Goal: Task Accomplishment & Management: Use online tool/utility

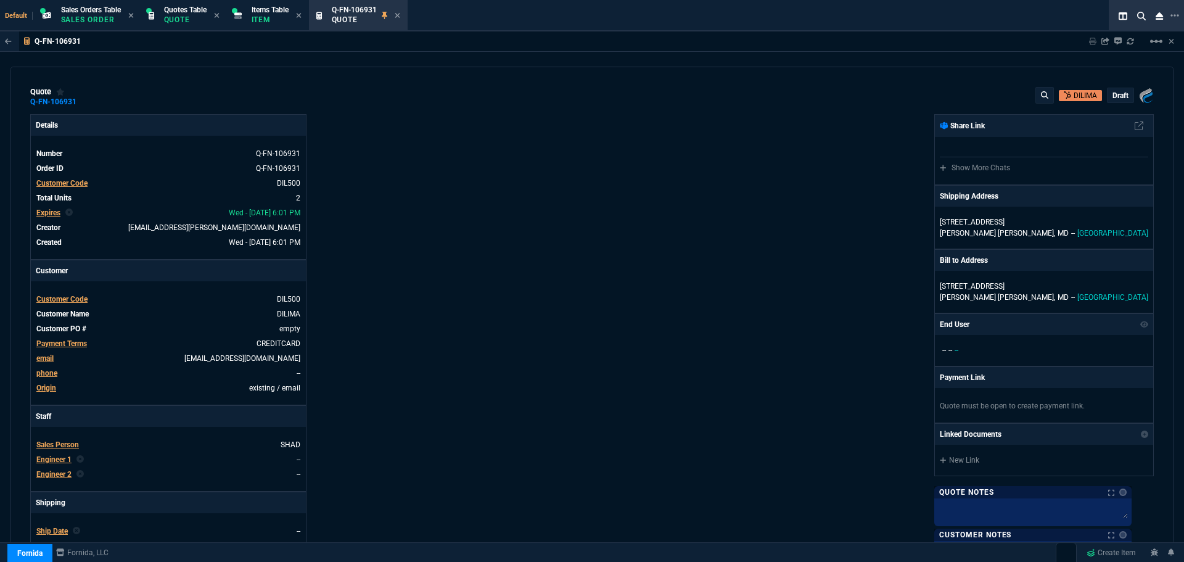
select select "4: SHAD"
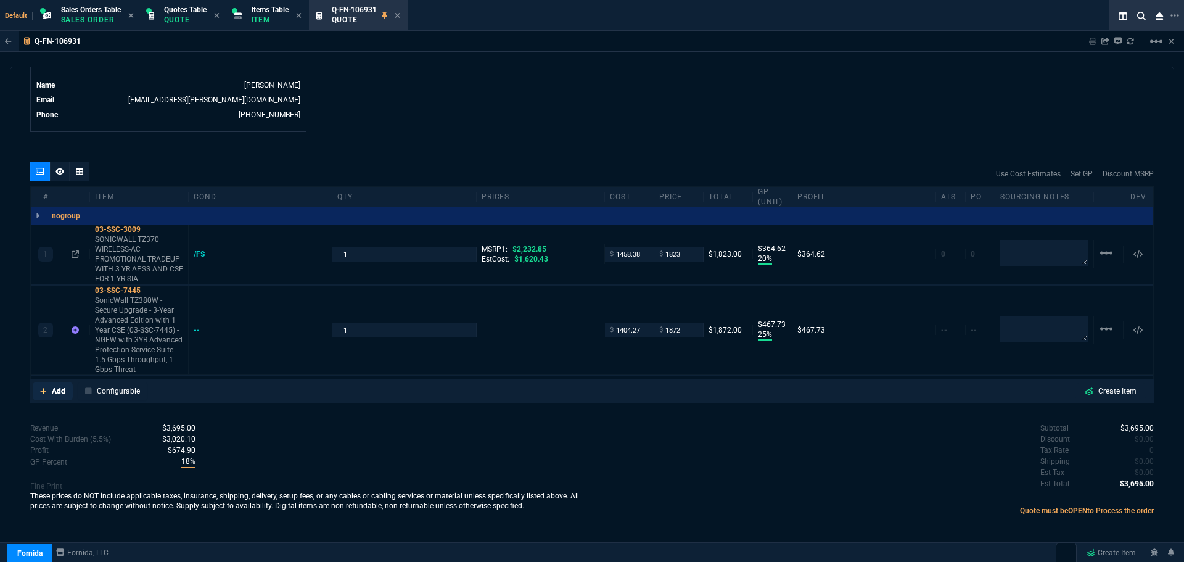
click at [63, 387] on p "Add" at bounding box center [59, 391] width 14 height 11
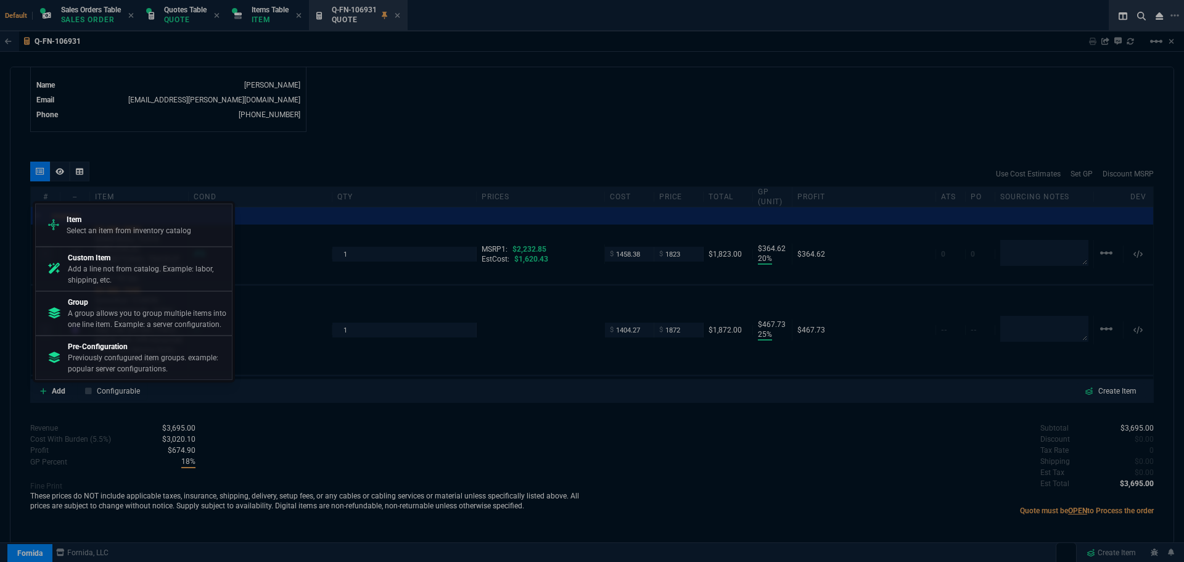
drag, startPoint x: 0, startPoint y: 363, endPoint x: -3, endPoint y: 373, distance: 10.3
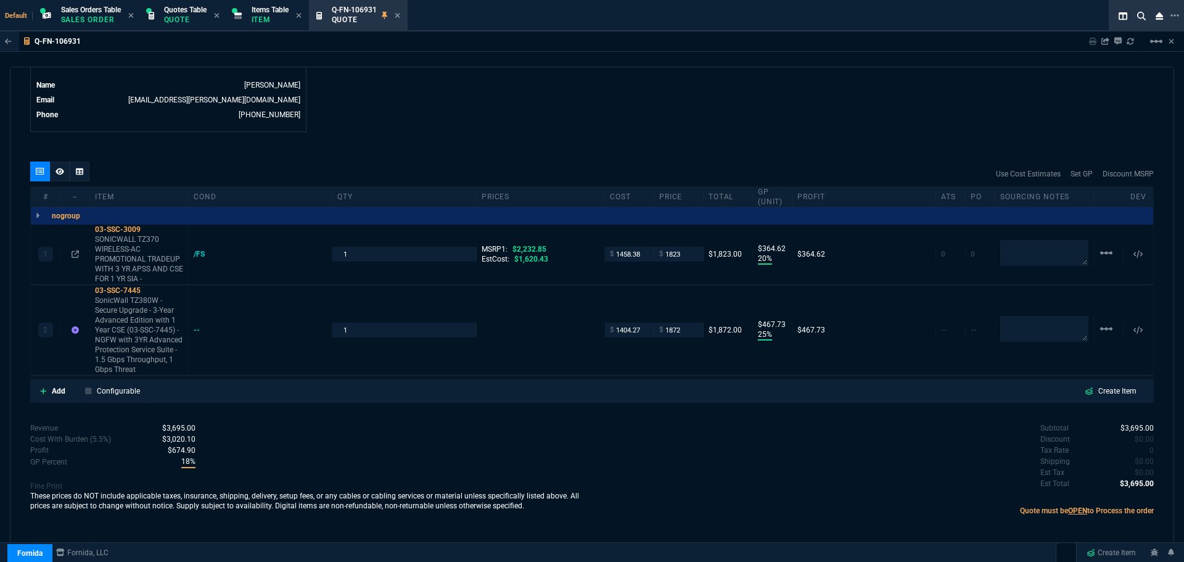
click at [233, 117] on td "[PHONE_NUMBER]" at bounding box center [182, 115] width 238 height 12
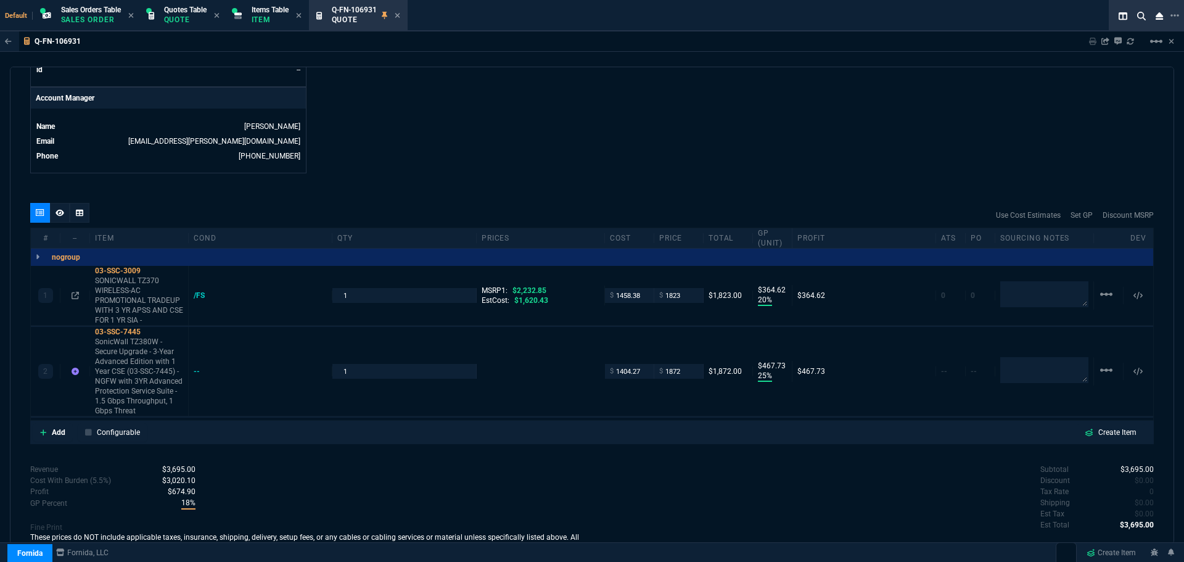
scroll to position [500, 0]
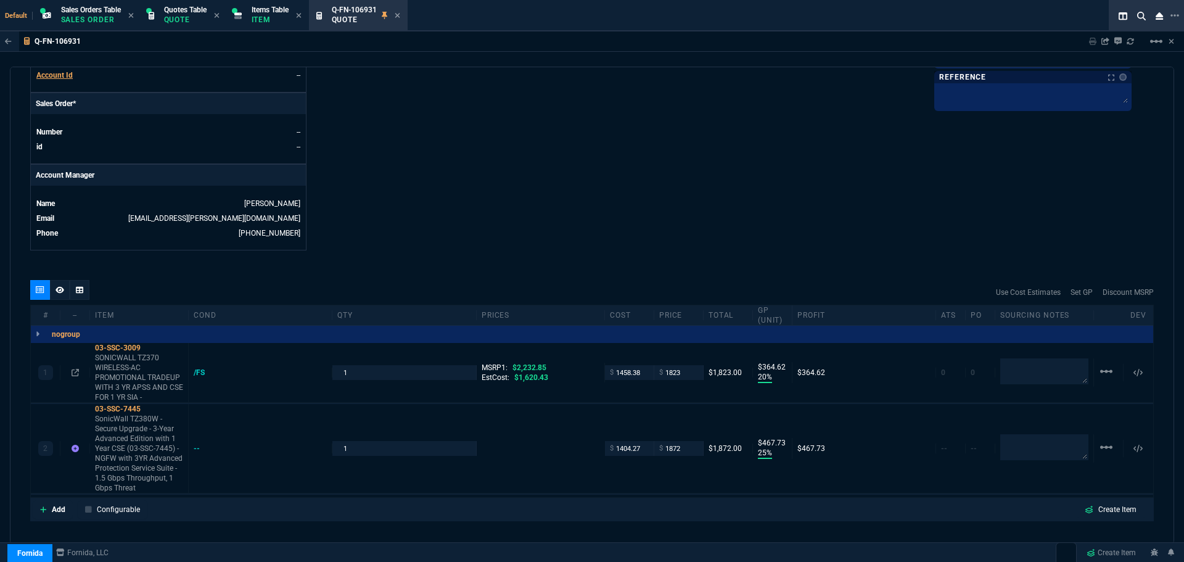
click at [57, 516] on link "Add" at bounding box center [53, 509] width 40 height 19
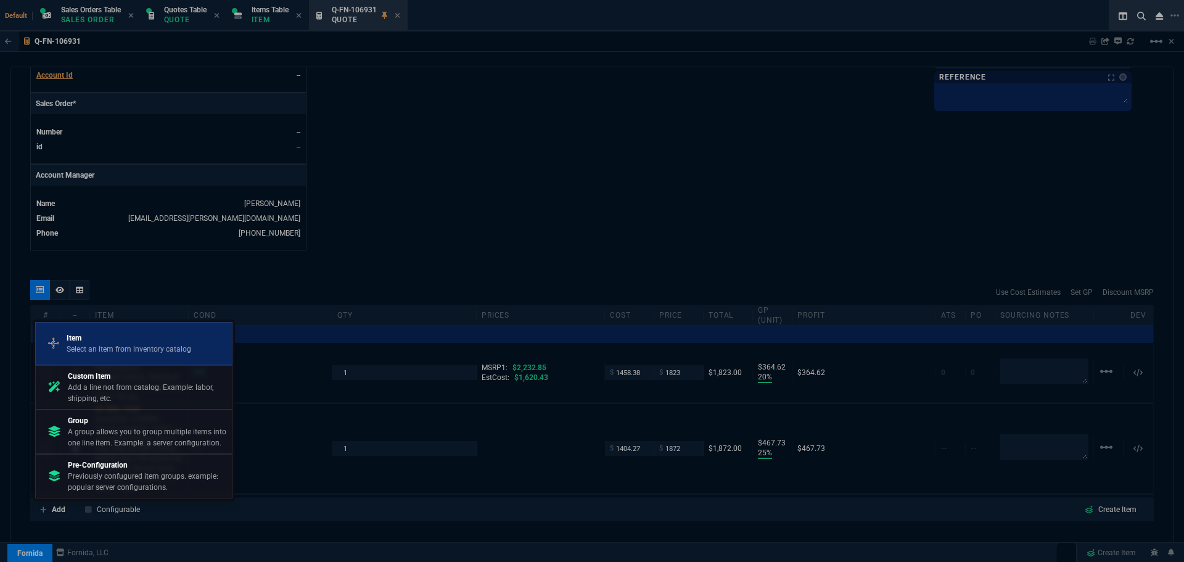
click at [84, 343] on p "Item" at bounding box center [129, 338] width 125 height 11
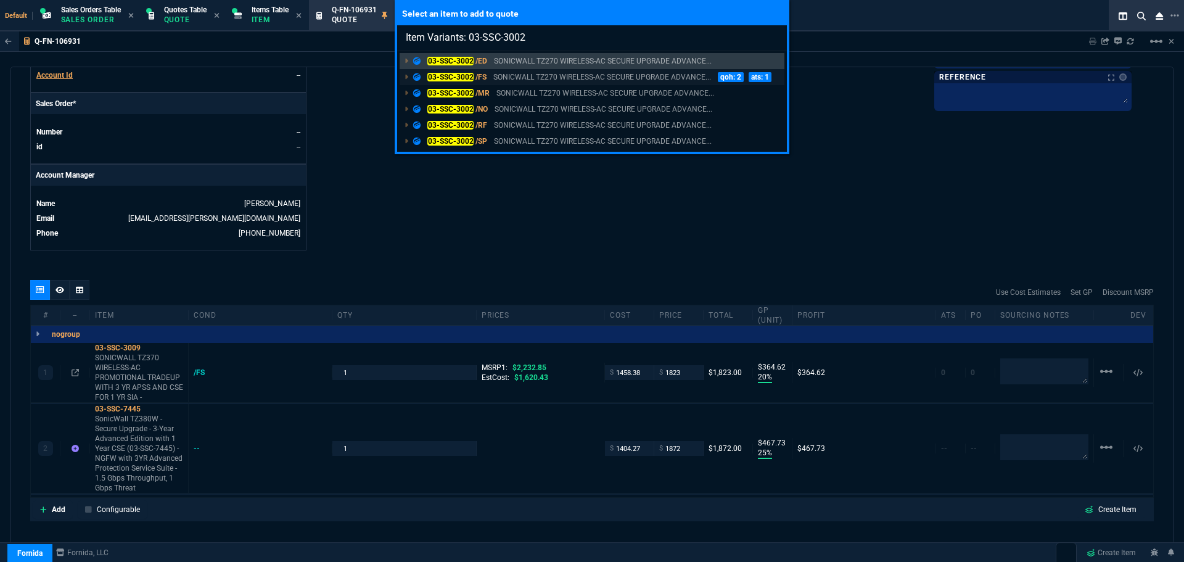
type input "Item Variants: 03-SSC-3002"
click at [453, 73] on mark "03-SSC-3002" at bounding box center [451, 77] width 46 height 9
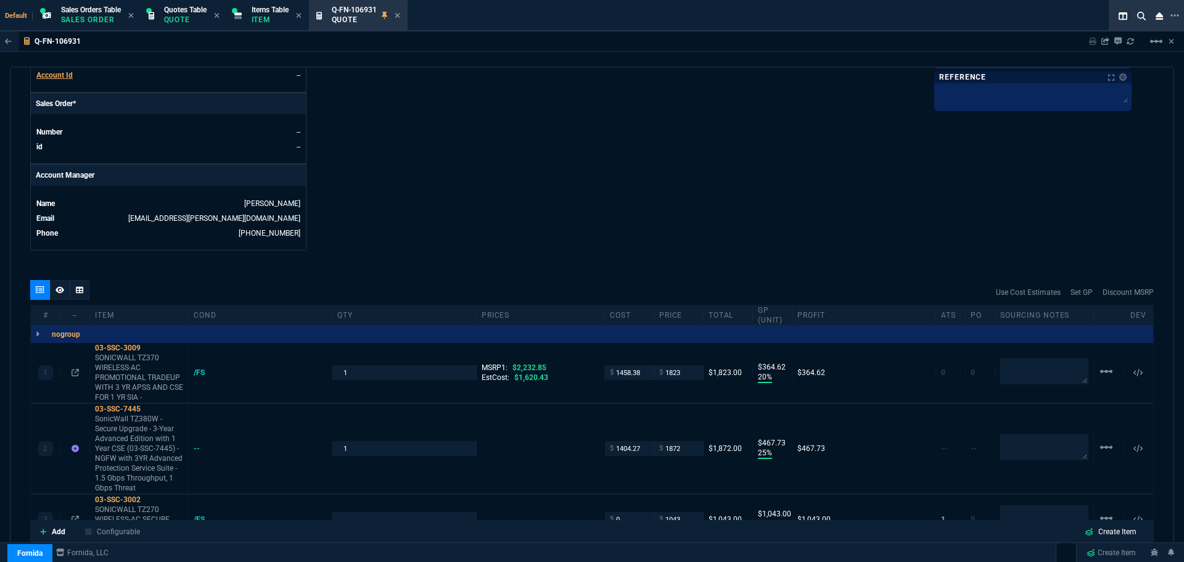
type input "100"
type input "1043"
type input "20"
type input "365"
type input "25"
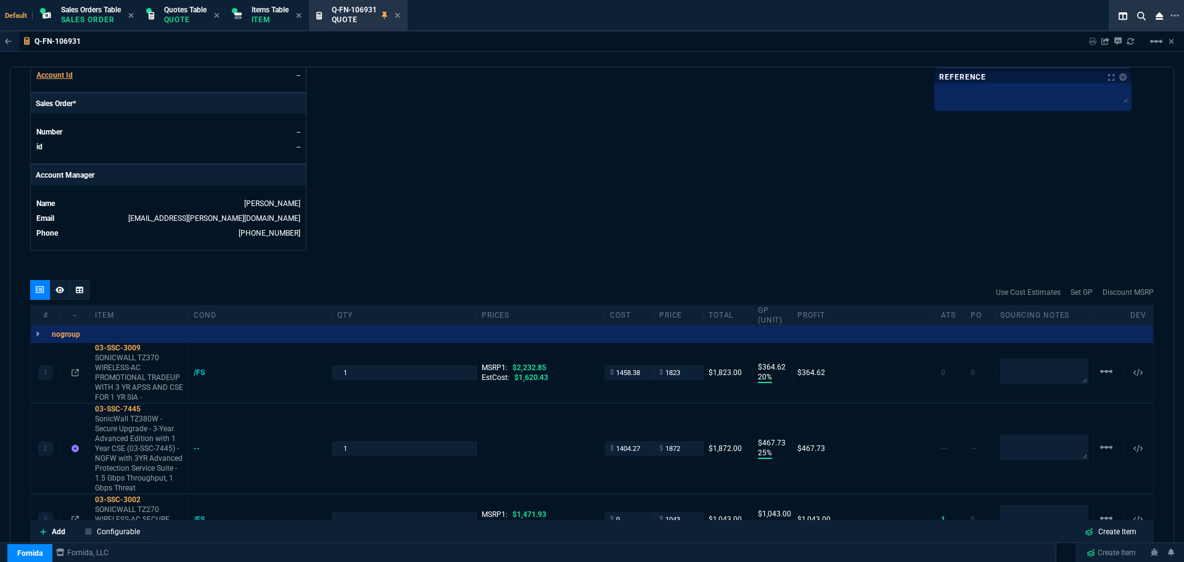
type input "468"
type input "100"
type input "1043"
type input "18"
type input "29"
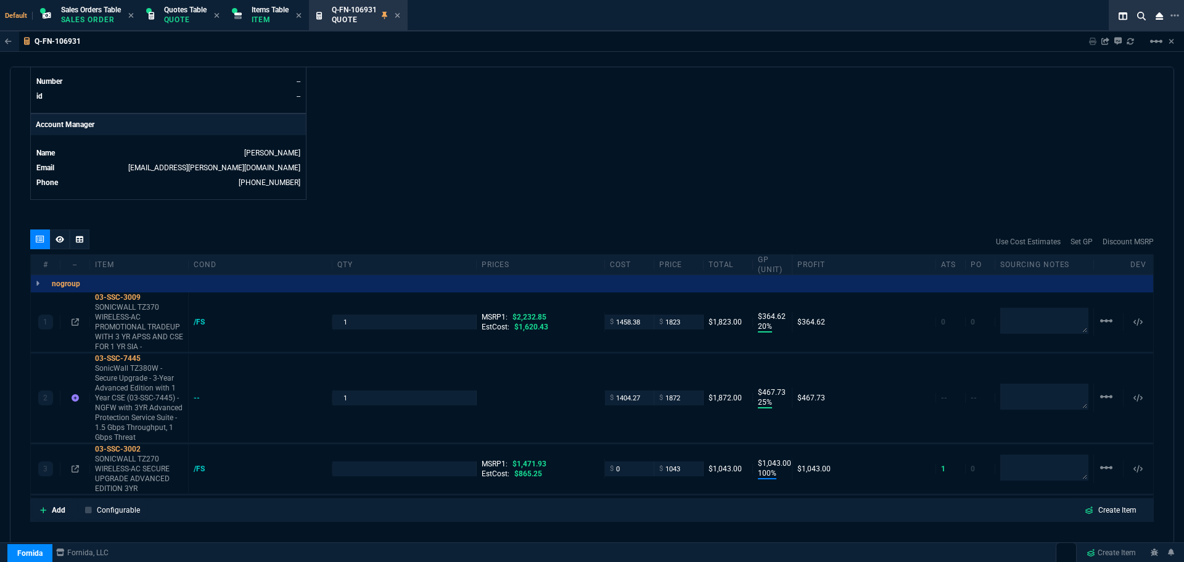
scroll to position [624, 0]
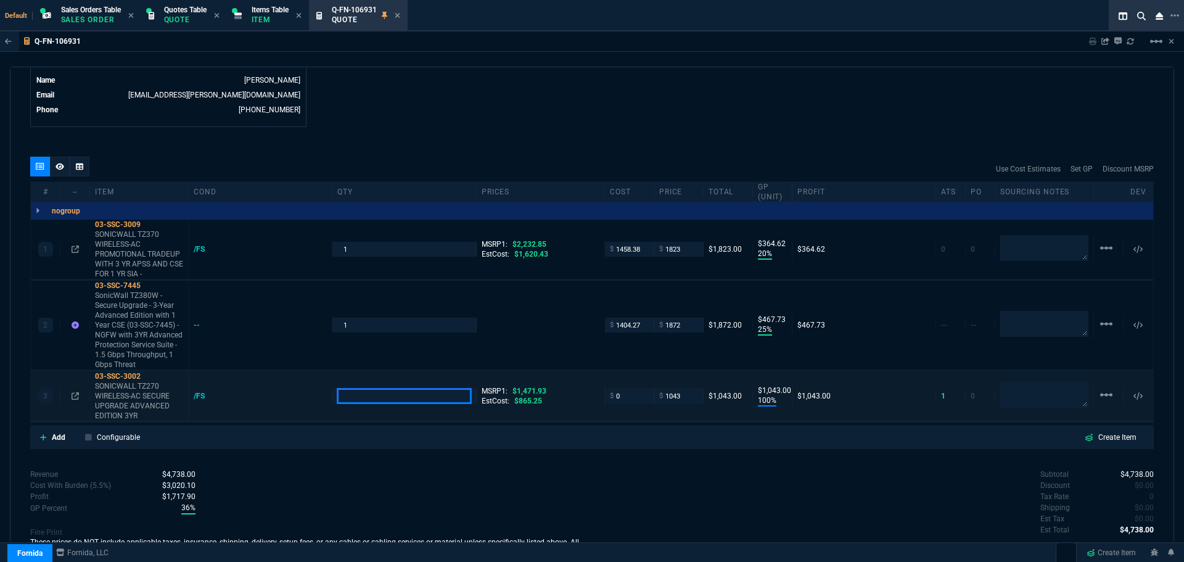
click at [351, 394] on input "number" at bounding box center [403, 396] width 133 height 14
type input "1"
click at [75, 397] on icon at bounding box center [75, 395] width 7 height 7
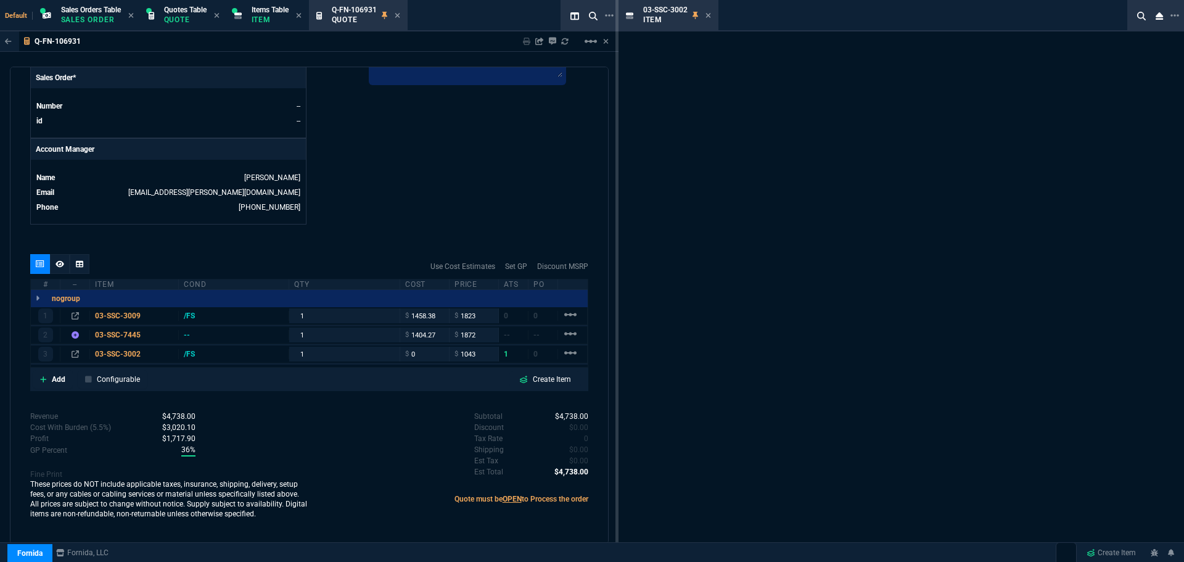
scroll to position [527, 0]
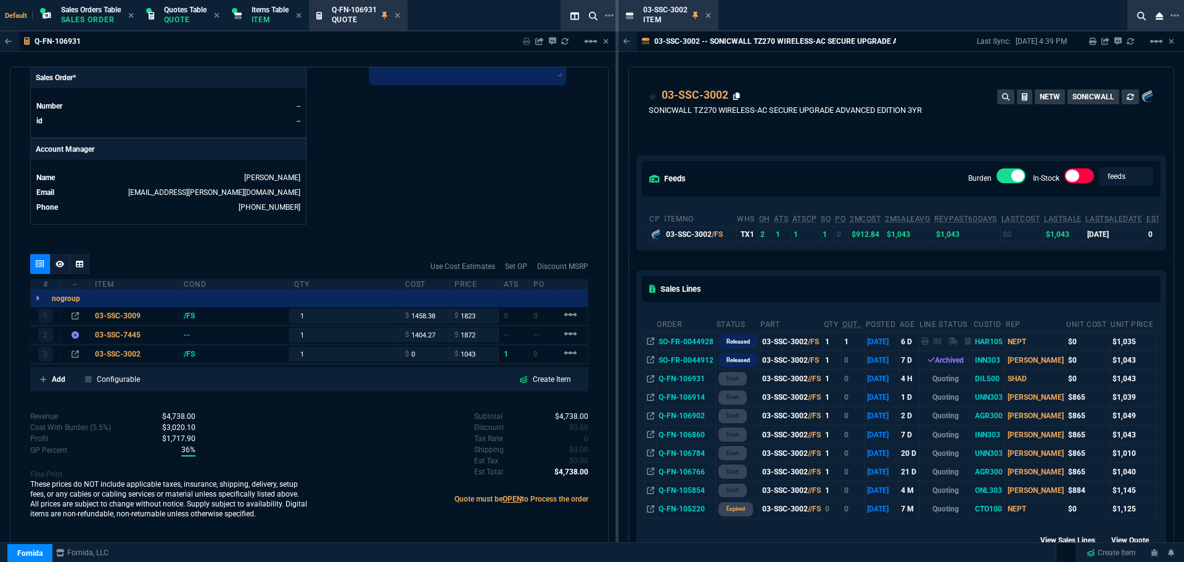
click at [736, 96] on icon at bounding box center [736, 96] width 7 height 7
click at [709, 18] on icon at bounding box center [709, 15] width 6 height 7
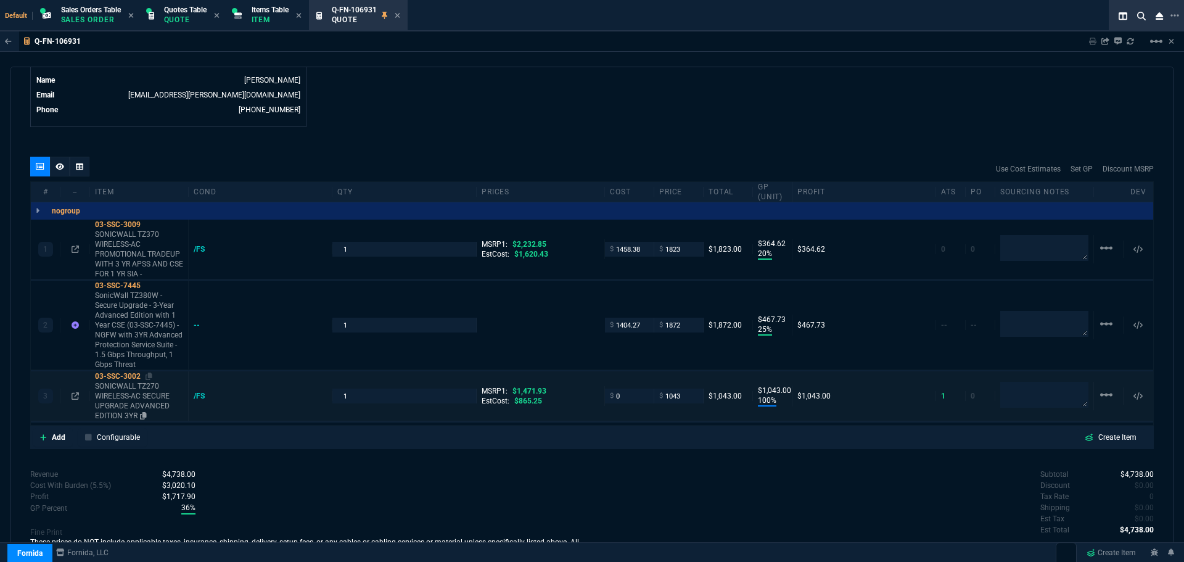
click at [120, 376] on div "03-SSC-3002" at bounding box center [139, 376] width 88 height 10
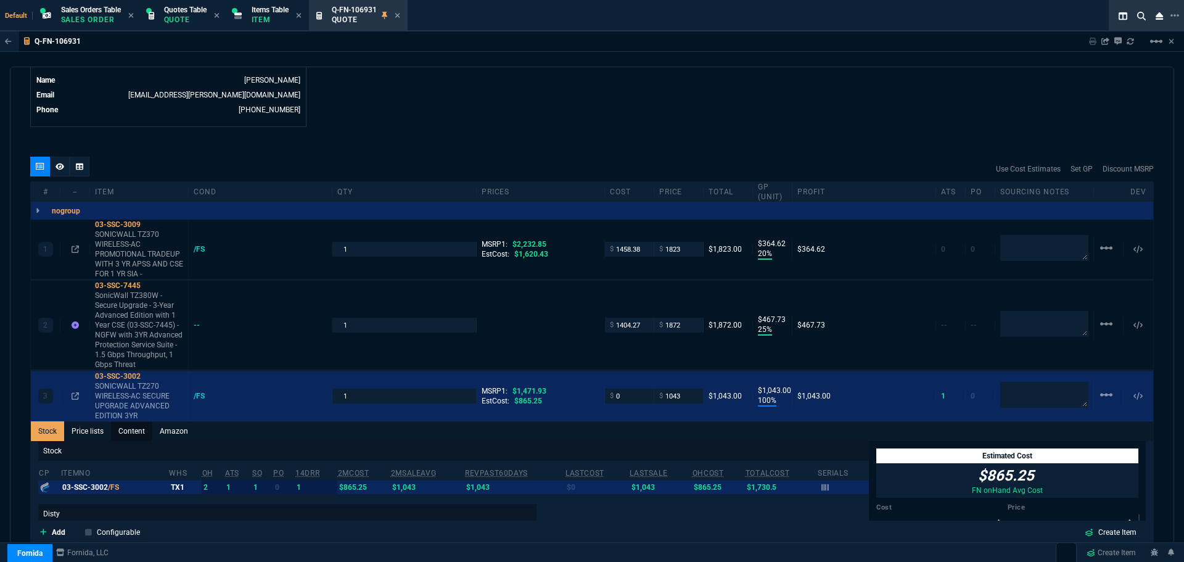
click at [136, 429] on link "Content" at bounding box center [131, 431] width 41 height 20
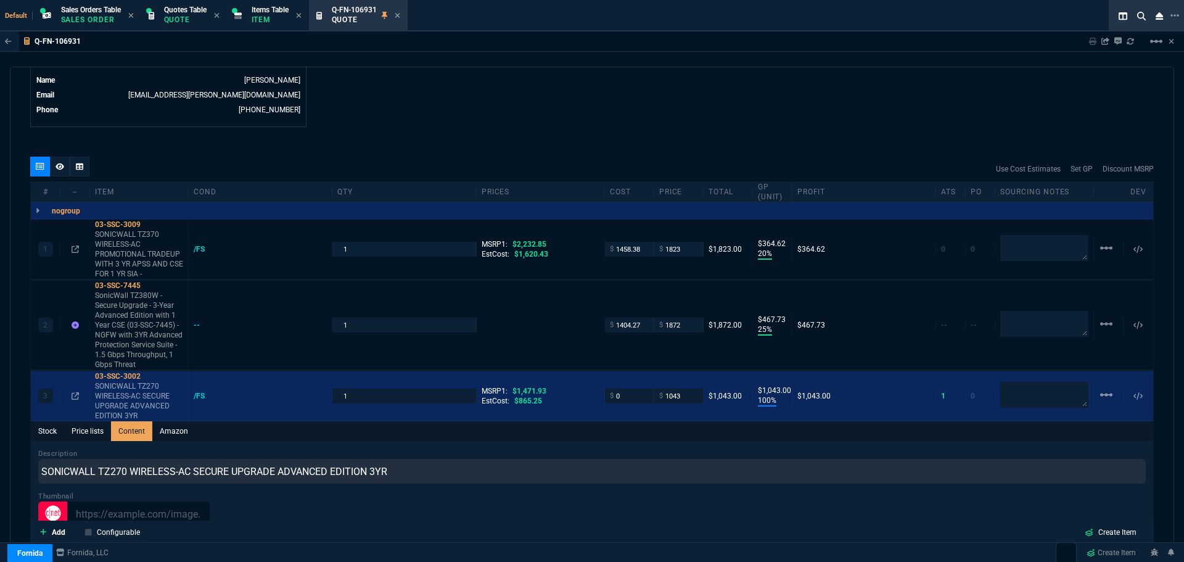
scroll to position [0, 0]
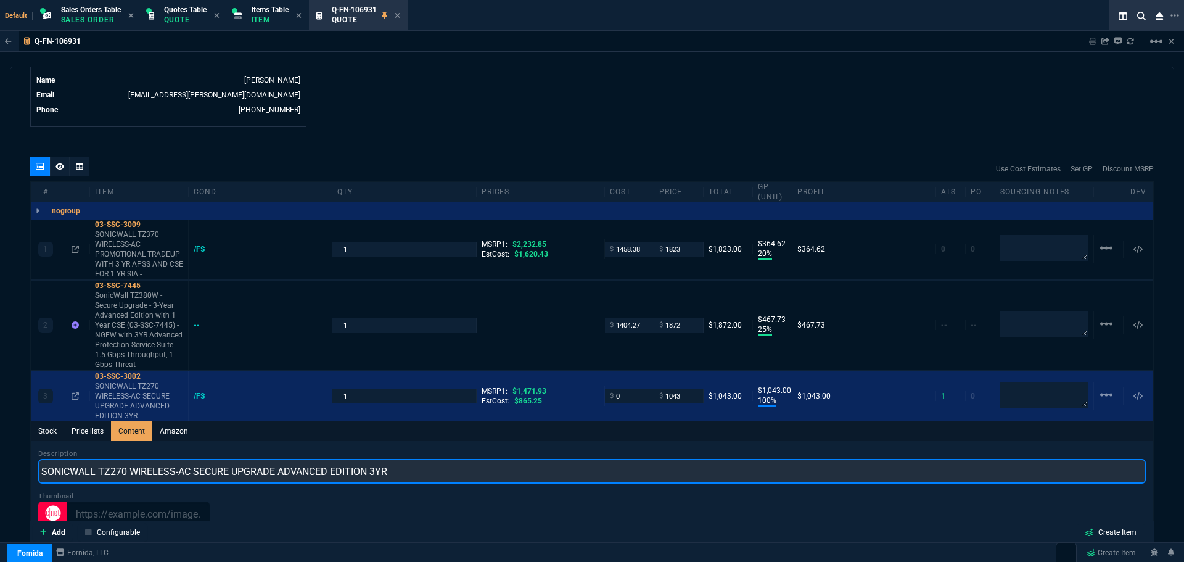
click at [390, 476] on input "SONICWALL TZ270 WIRELESS-AC SECURE UPGRADE ADVANCED EDITION 3YR" at bounding box center [592, 471] width 1108 height 25
paste input "(INCLUDES 1YR CSE)"
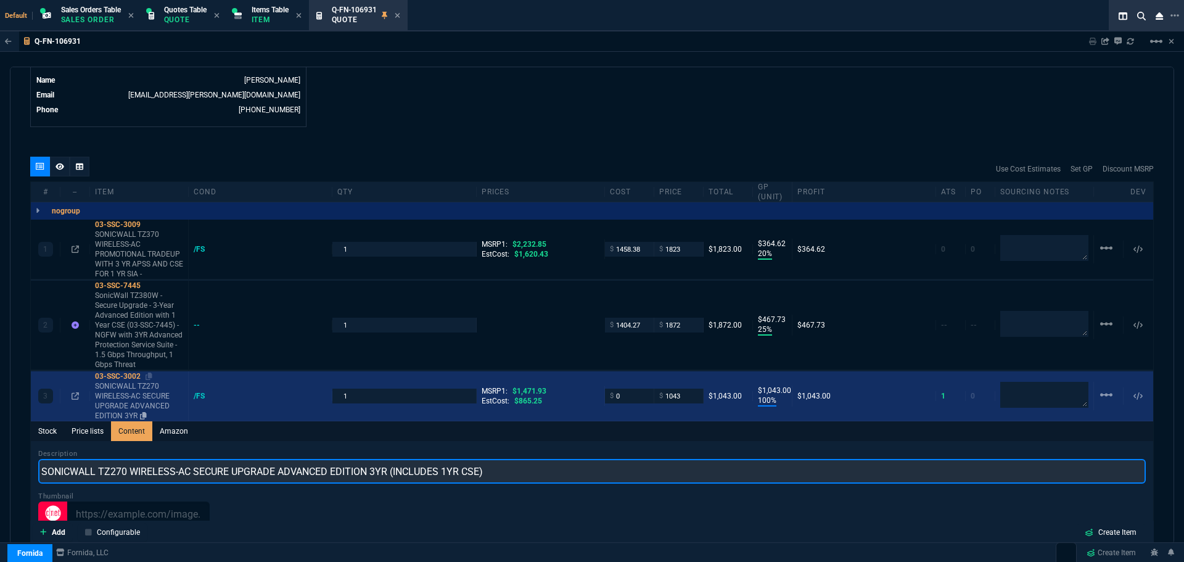
type input "SONICWALL TZ270 WIRELESS-AC SECURE UPGRADE ADVANCED EDITION 3YR (INCLUDES 1YR C…"
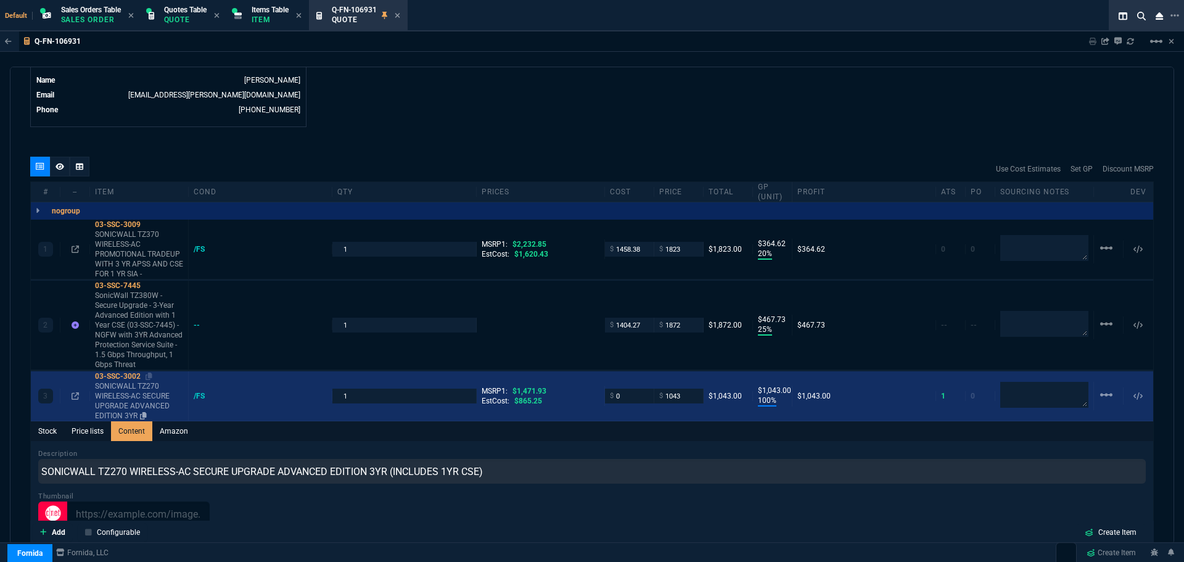
click at [116, 378] on div "03-SSC-3002" at bounding box center [139, 376] width 88 height 10
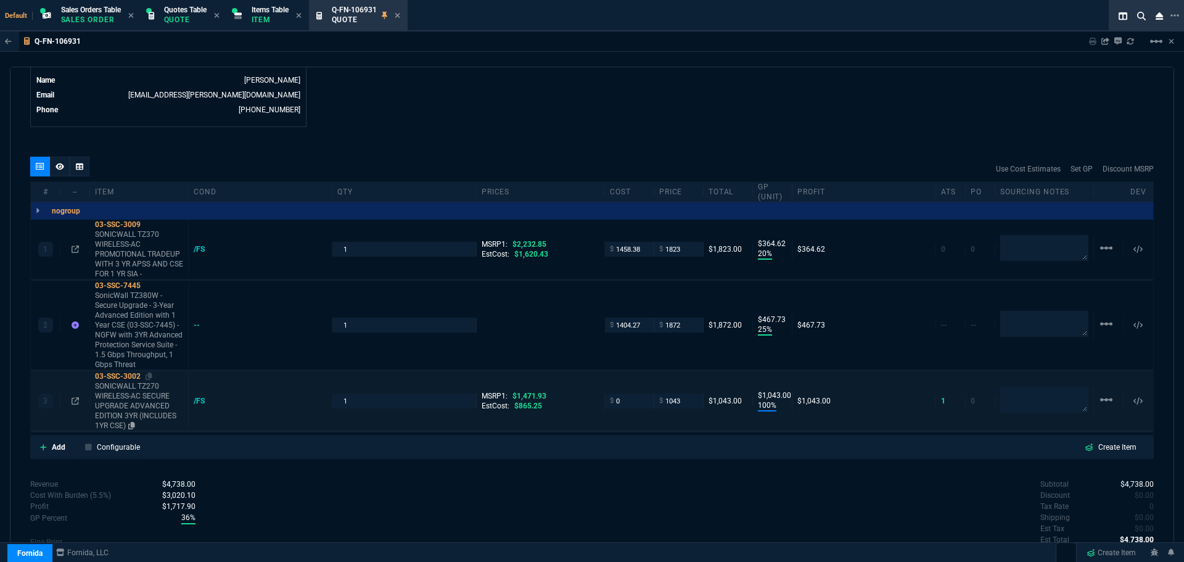
type input "100"
type input "1043"
type input "29"
click at [618, 402] on input "0" at bounding box center [629, 401] width 39 height 14
type input "915"
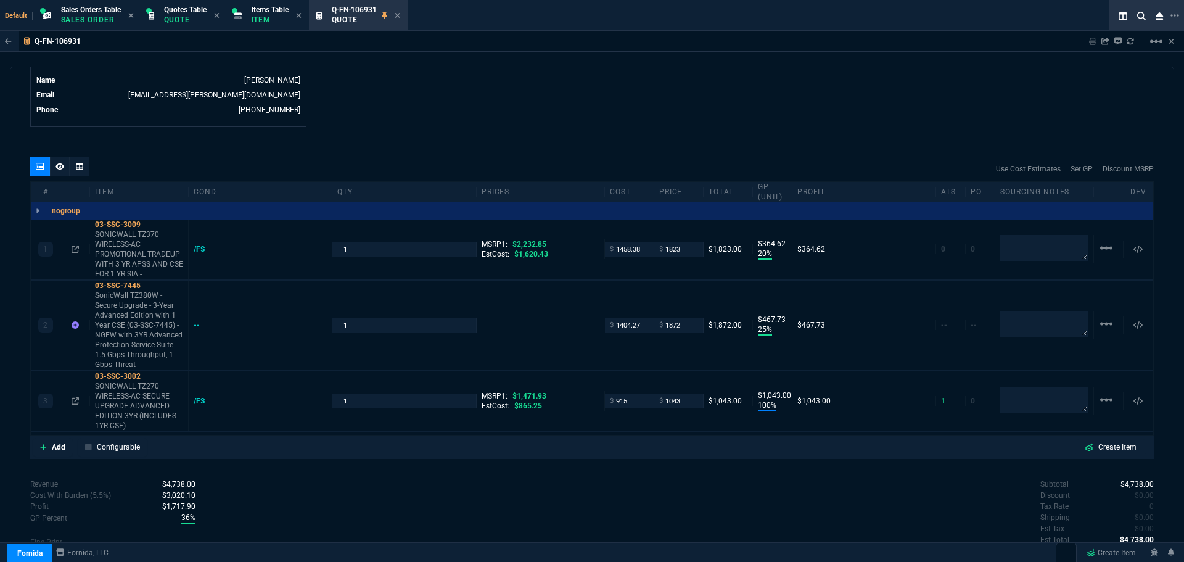
type input "915"
type input "12"
type input "128"
click at [680, 399] on input "1043" at bounding box center [678, 401] width 39 height 14
type input "1099"
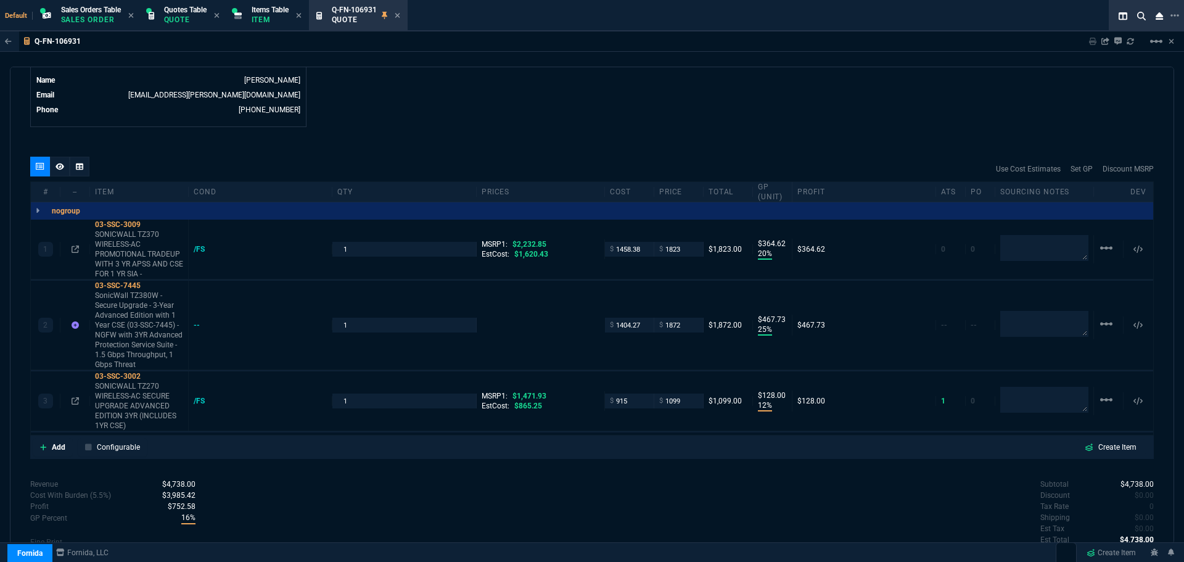
click at [690, 484] on div "Subtotal $4,738.00 Discount $0.00 Tax Rate 0 Shipping $0.00 Est Tax $0.00 Est T…" at bounding box center [873, 513] width 562 height 68
type input "1099"
type input "17"
type input "184"
type input "25"
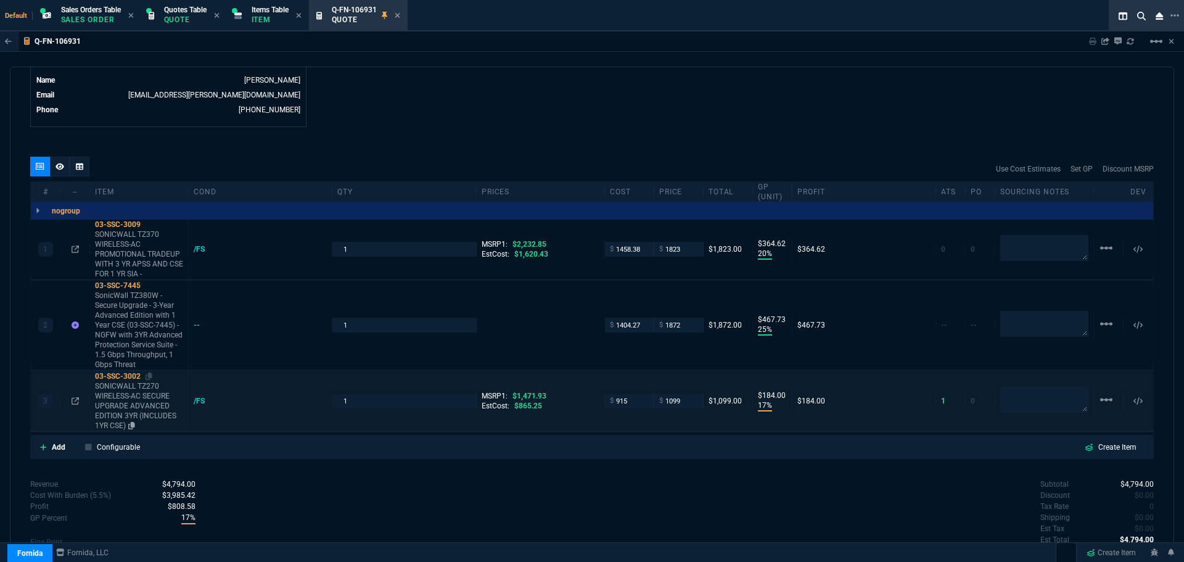
click at [127, 375] on div "03-SSC-3002" at bounding box center [139, 376] width 88 height 10
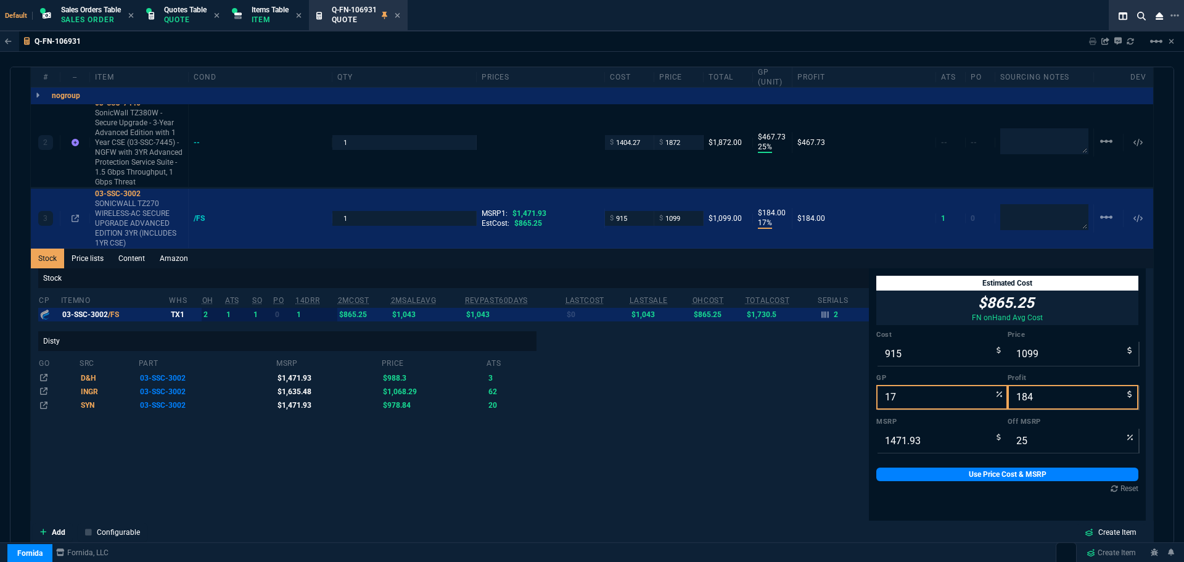
scroll to position [994, 0]
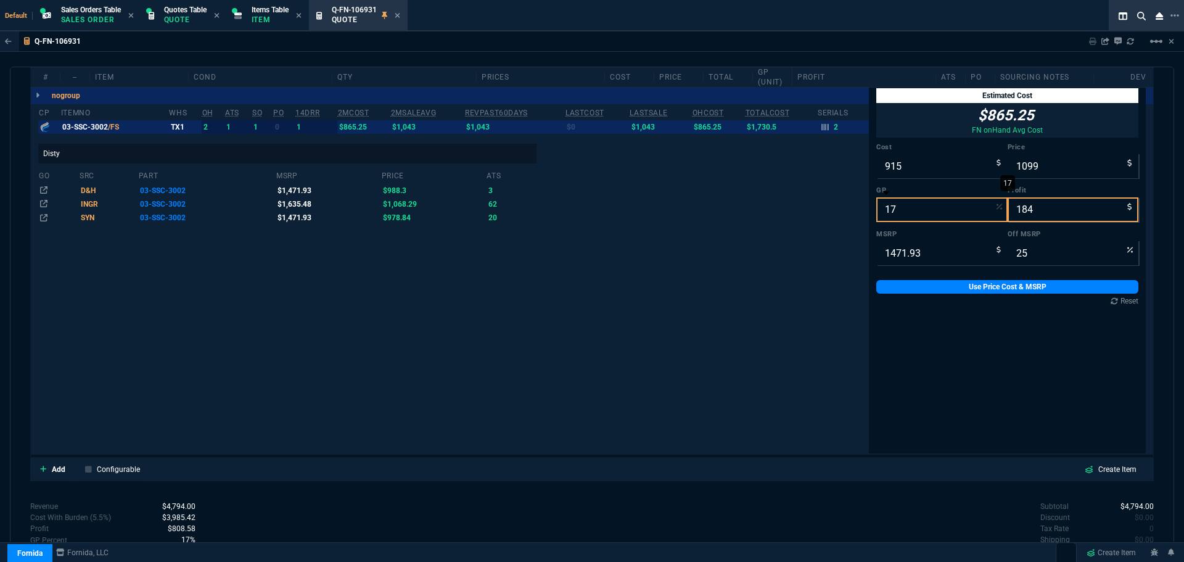
click at [903, 215] on input "17" at bounding box center [942, 209] width 131 height 25
type input "2"
type input "934"
type input "19"
type input "37"
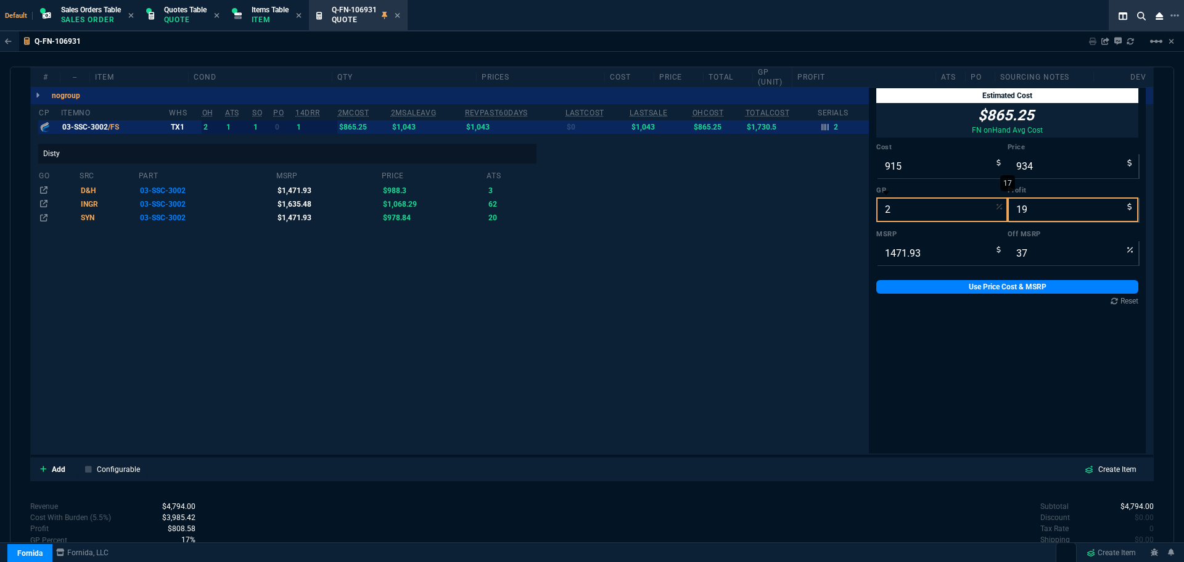
type input "20"
type input "1144"
type input "229"
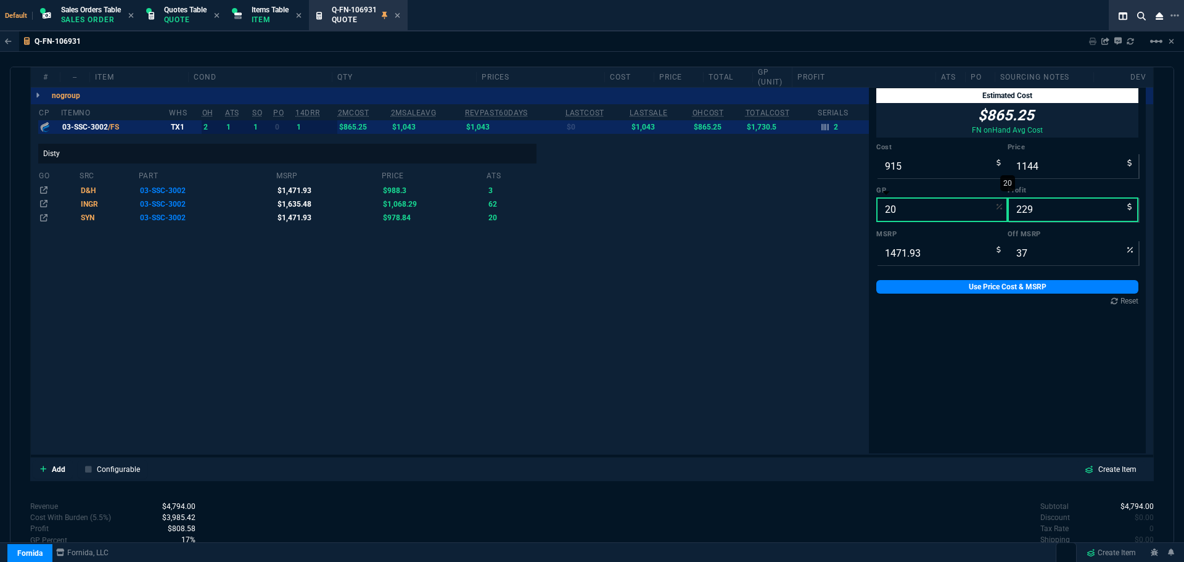
type input "22"
type input "20"
click at [925, 290] on link "Use Price Cost & MSRP" at bounding box center [1008, 287] width 262 height 14
type input "1144"
click at [569, 355] on div "Stock cp ItemNo WHS OH ATS SO PO 14DRR 2MCost 2MSaleAvg RevPast60Days lastCost …" at bounding box center [453, 278] width 831 height 394
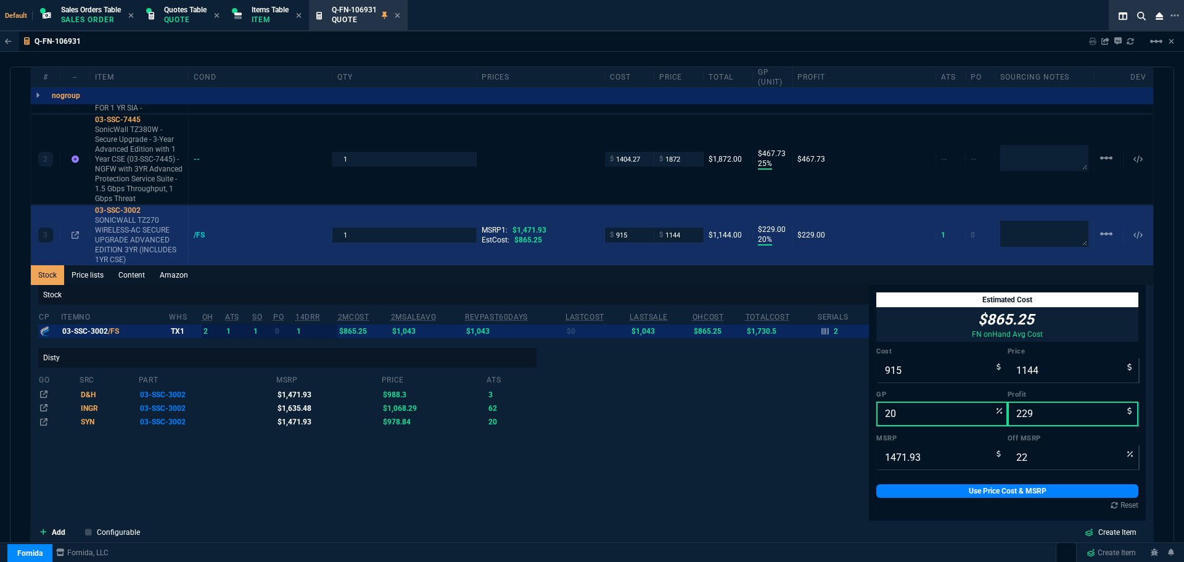
scroll to position [747, 0]
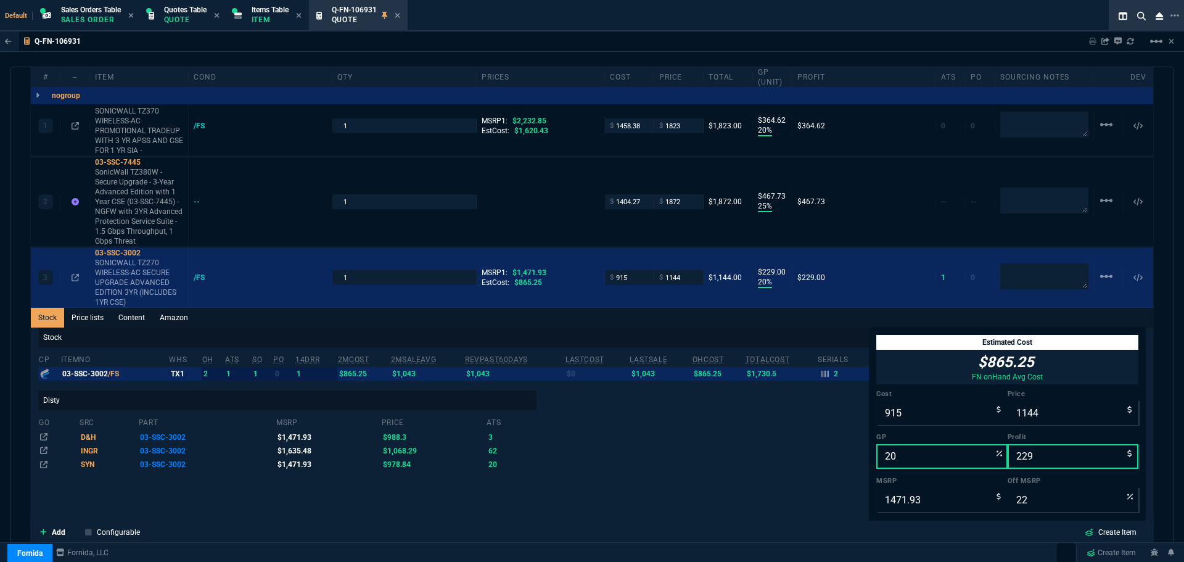
click at [123, 248] on div "Stock Price lists Content Amazon Stock No Stock Disty go src part msrp price at…" at bounding box center [592, 247] width 1123 height 1
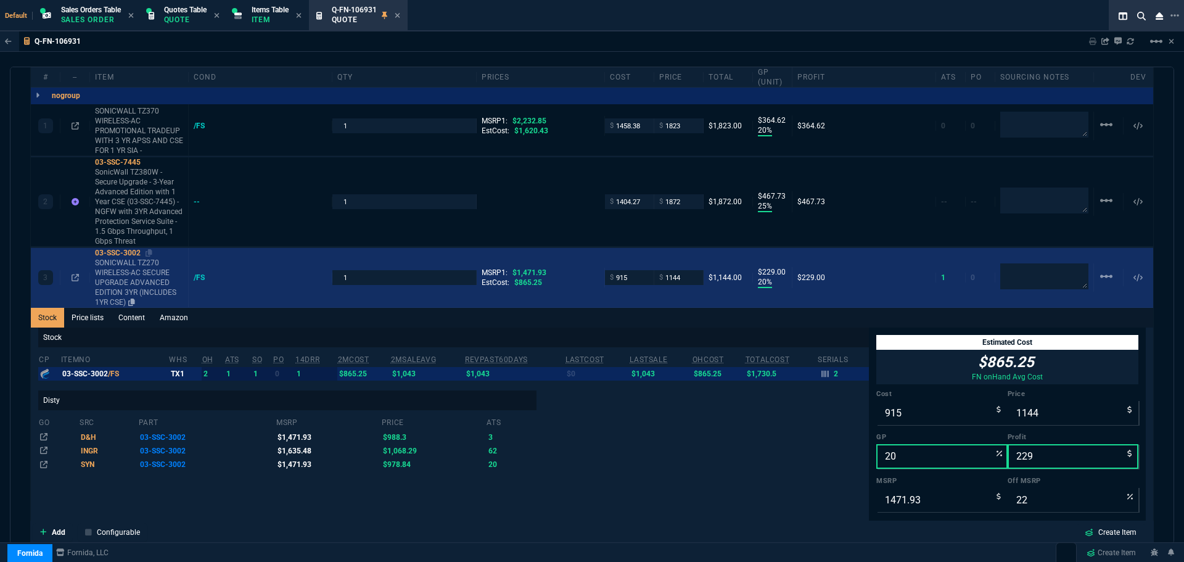
click at [121, 255] on div "03-SSC-3002" at bounding box center [139, 253] width 88 height 10
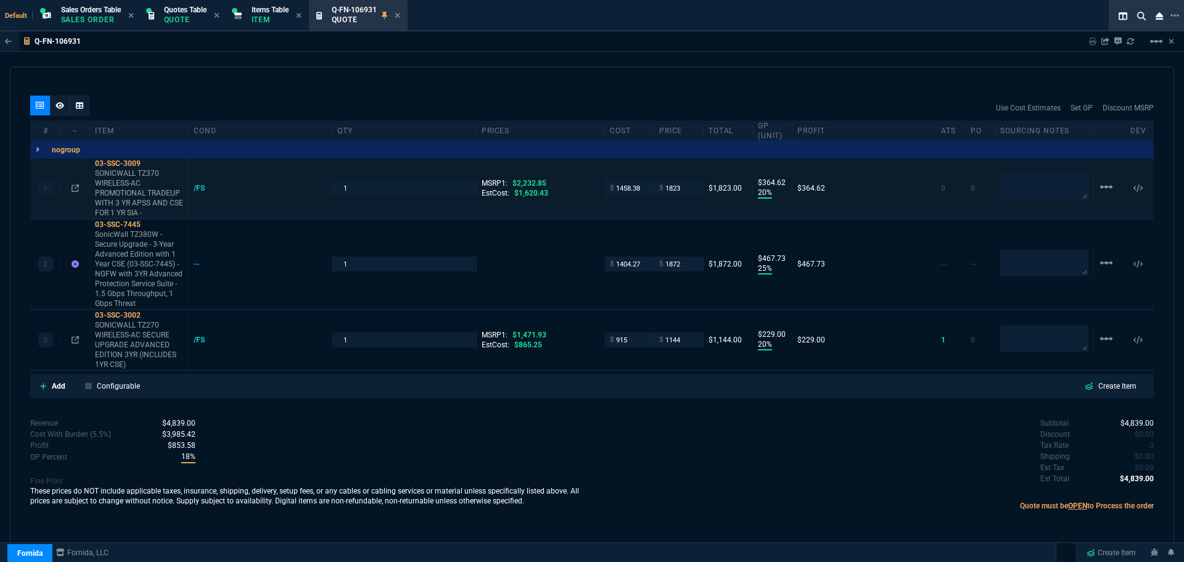
scroll to position [685, 0]
